Goal: Information Seeking & Learning: Learn about a topic

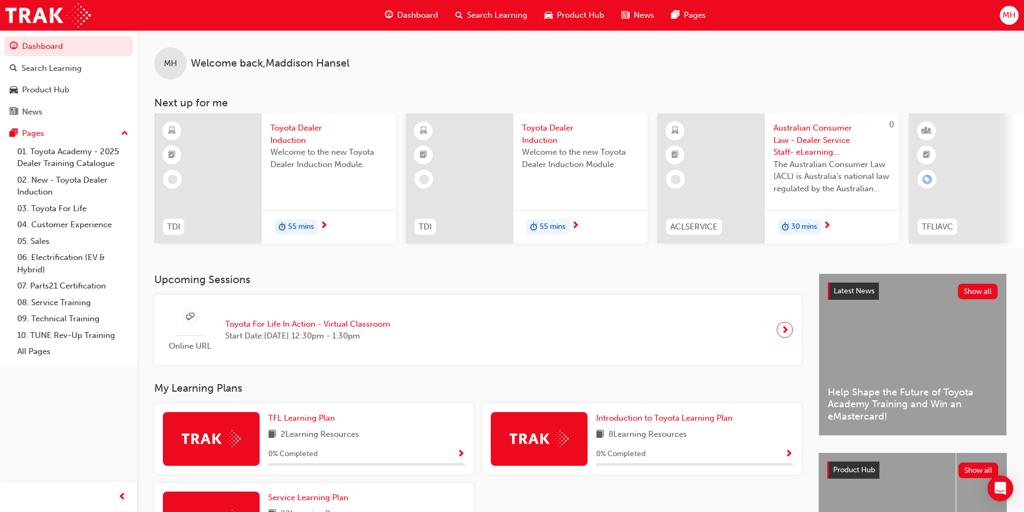
click at [282, 130] on span "Toyota Dealer Induction" at bounding box center [328, 134] width 117 height 24
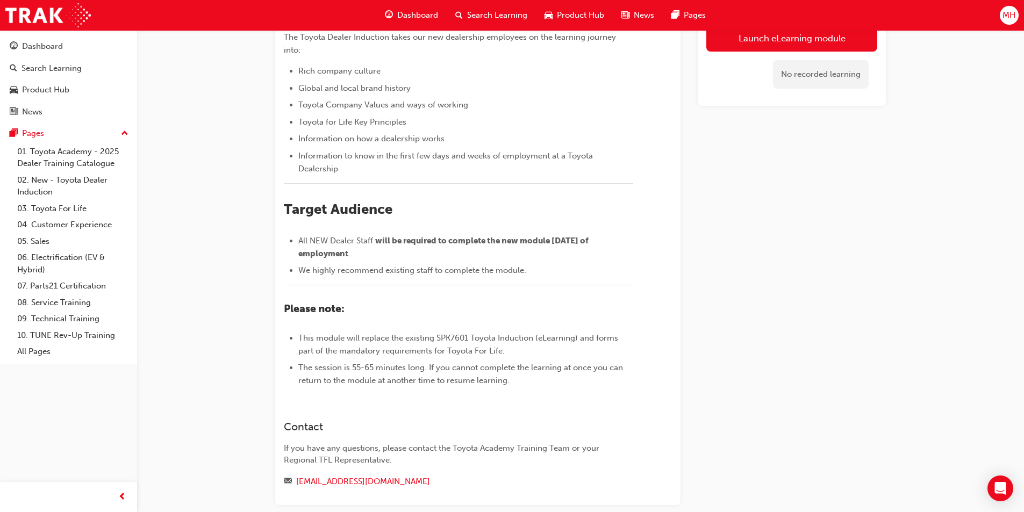
scroll to position [161, 0]
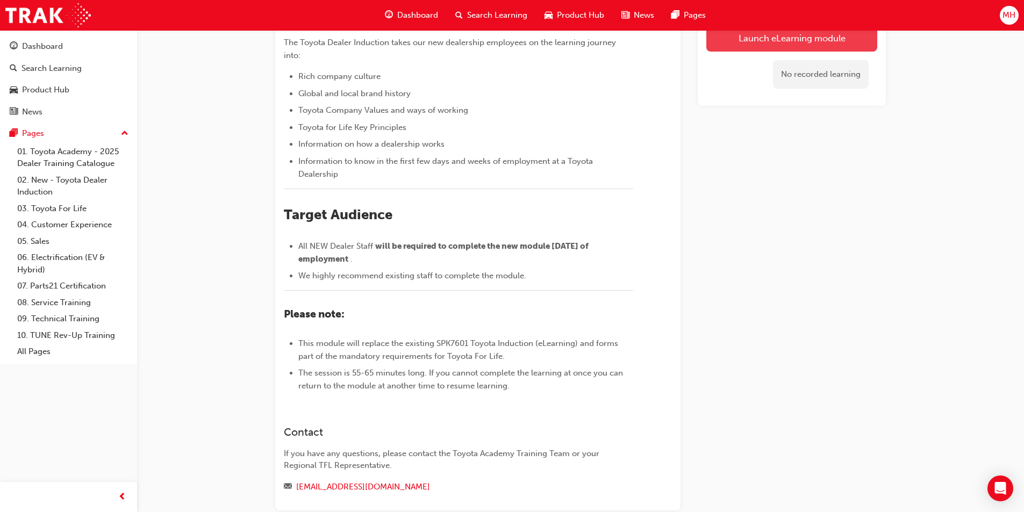
click at [804, 39] on link "Launch eLearning module" at bounding box center [791, 38] width 171 height 27
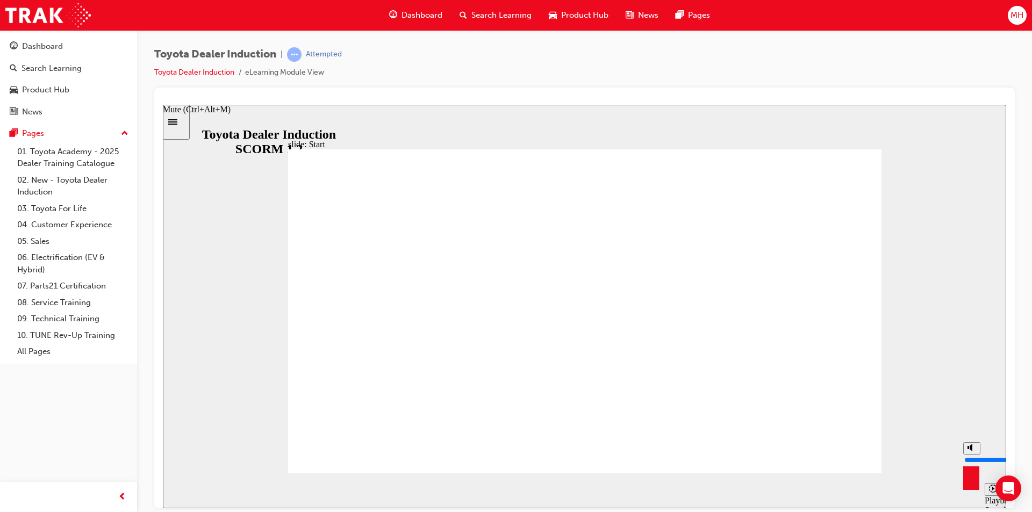
click at [975, 486] on div "misc controls" at bounding box center [971, 474] width 16 height 40
click at [972, 451] on polygon "Mute (Ctrl+Alt+M)" at bounding box center [970, 447] width 3 height 8
type input "0"
drag, startPoint x: 343, startPoint y: 491, endPoint x: 926, endPoint y: 491, distance: 583.1
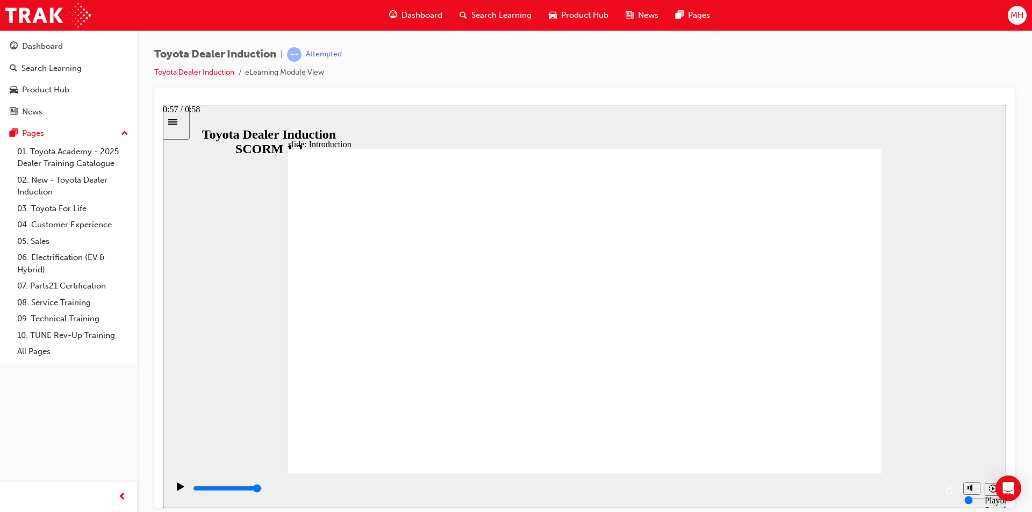
click at [262, 491] on input "slide progress" at bounding box center [227, 488] width 69 height 9
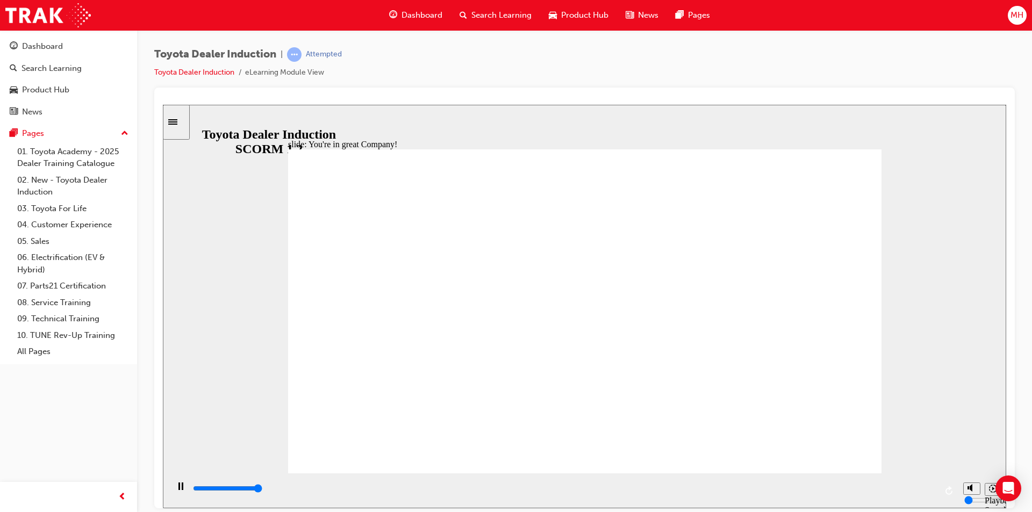
type input "7500"
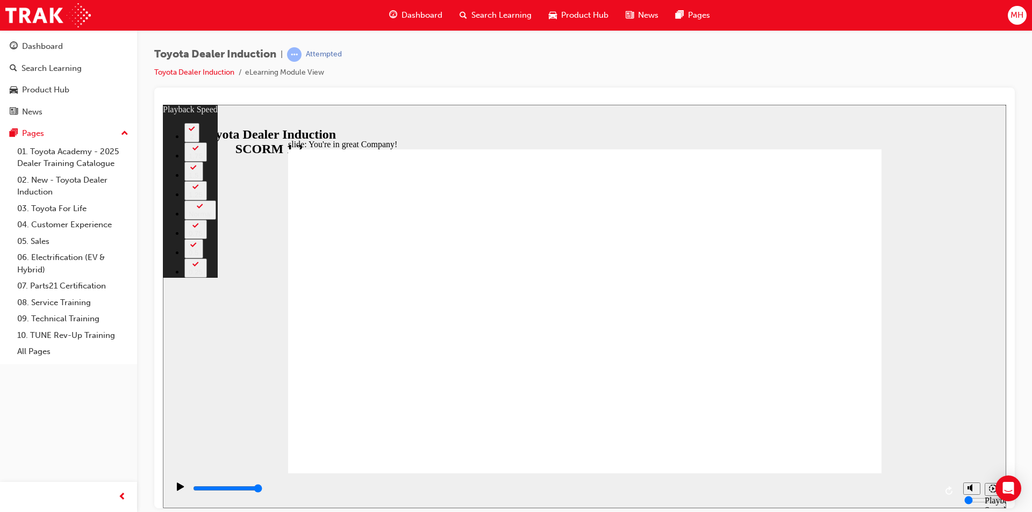
type input "91"
